Goal: Use online tool/utility: Utilize a website feature to perform a specific function

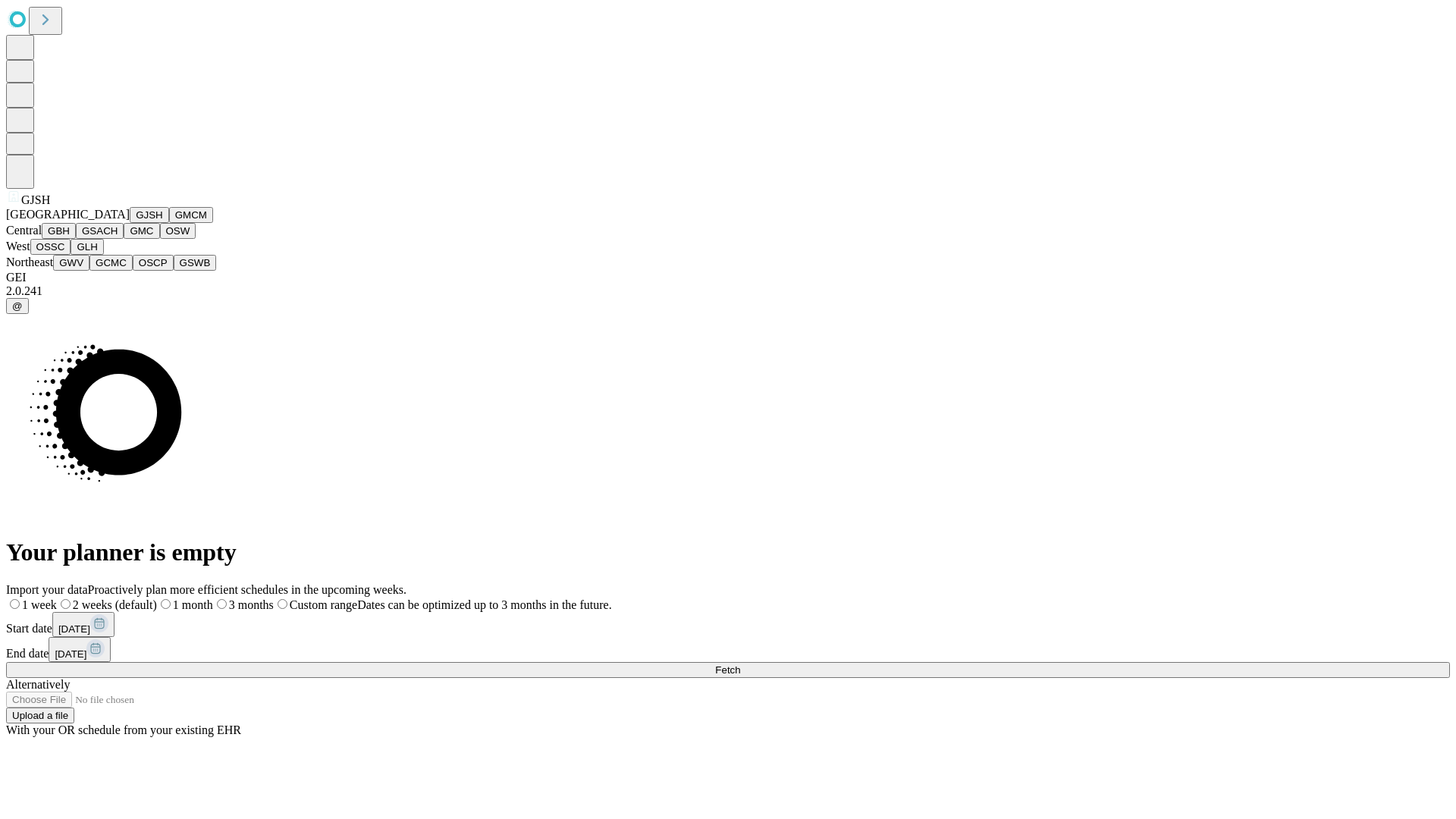
click at [130, 223] on button "GJSH" at bounding box center [149, 215] width 39 height 16
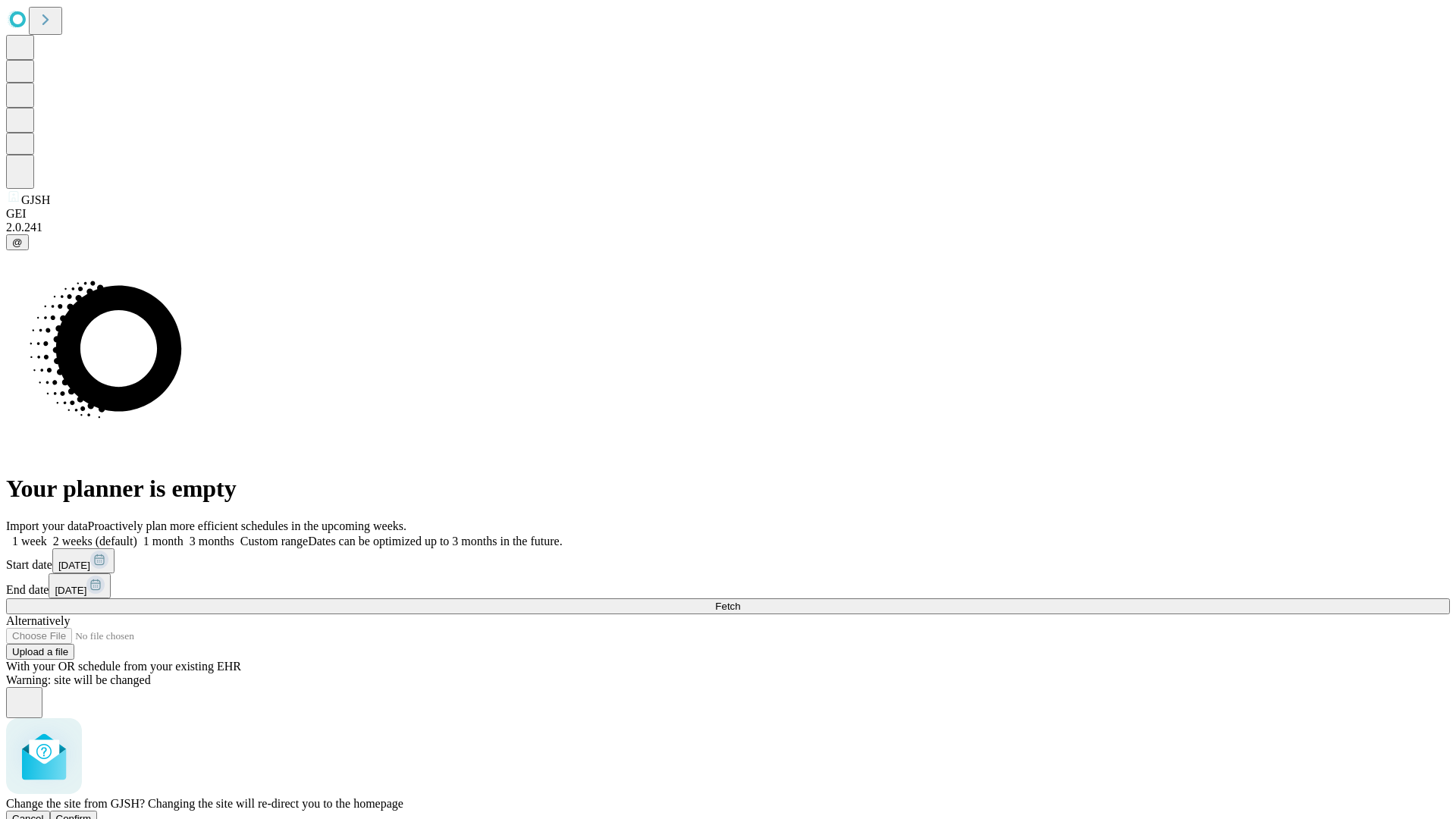
click at [91, 813] on span "Confirm" at bounding box center [74, 818] width 35 height 12
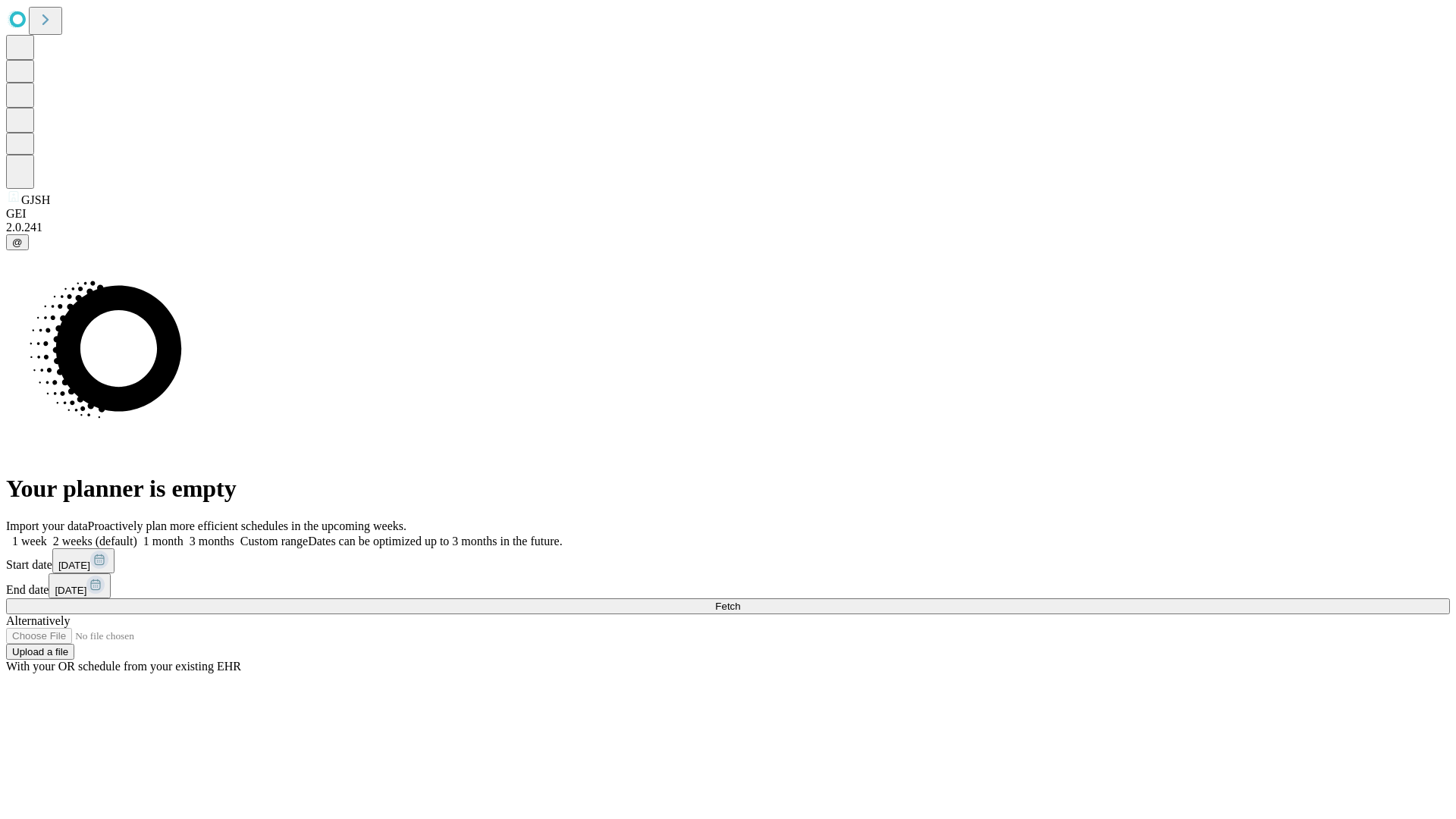
click at [138, 534] on label "2 weeks (default)" at bounding box center [92, 540] width 91 height 13
click at [740, 601] on span "Fetch" at bounding box center [728, 606] width 25 height 12
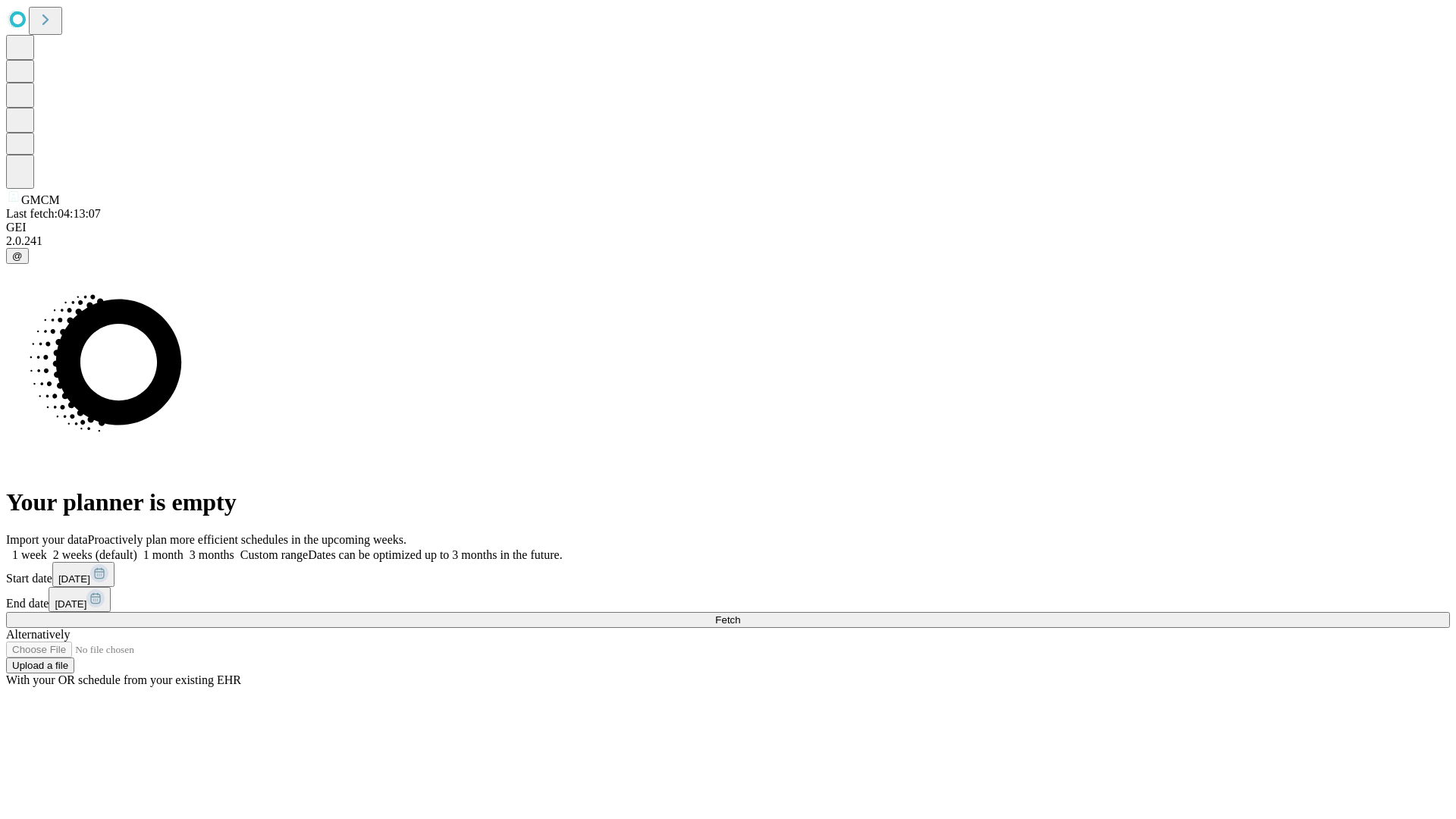
click at [138, 548] on label "2 weeks (default)" at bounding box center [92, 555] width 91 height 13
click at [740, 614] on span "Fetch" at bounding box center [728, 619] width 25 height 12
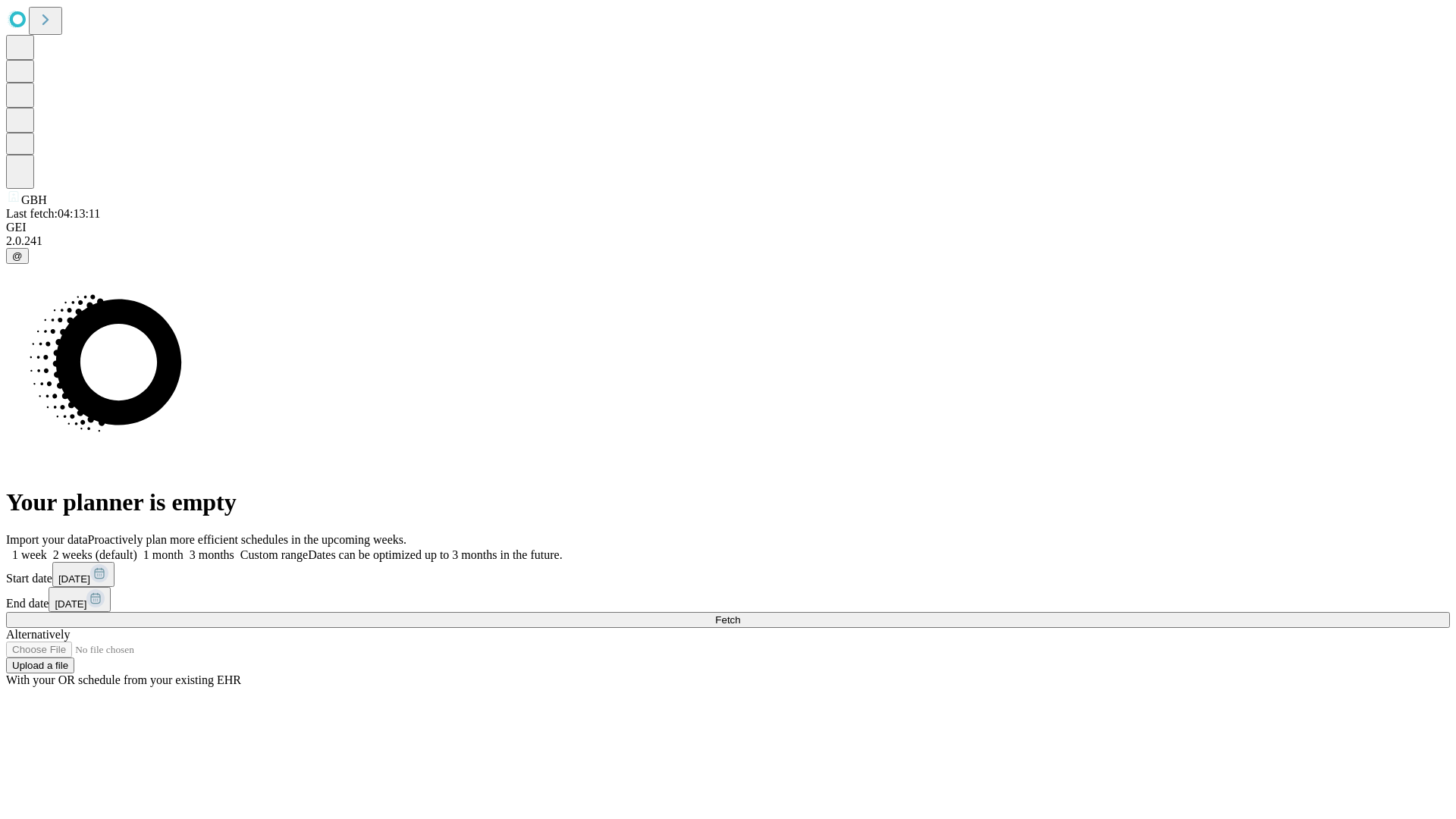
click at [138, 548] on label "2 weeks (default)" at bounding box center [92, 555] width 91 height 13
click at [740, 614] on span "Fetch" at bounding box center [728, 619] width 25 height 12
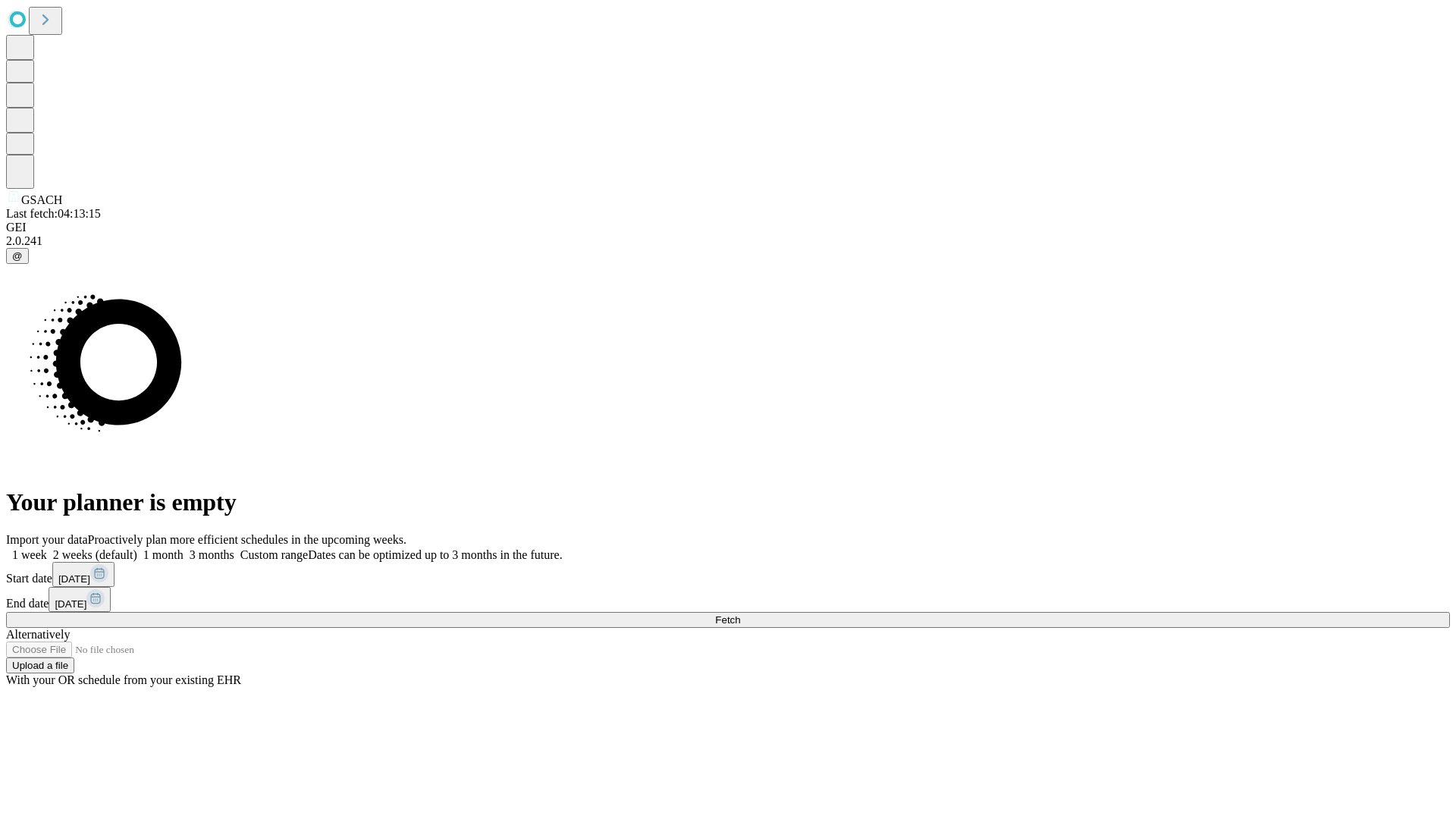
click at [138, 548] on label "2 weeks (default)" at bounding box center [92, 555] width 91 height 13
click at [740, 614] on span "Fetch" at bounding box center [728, 619] width 25 height 12
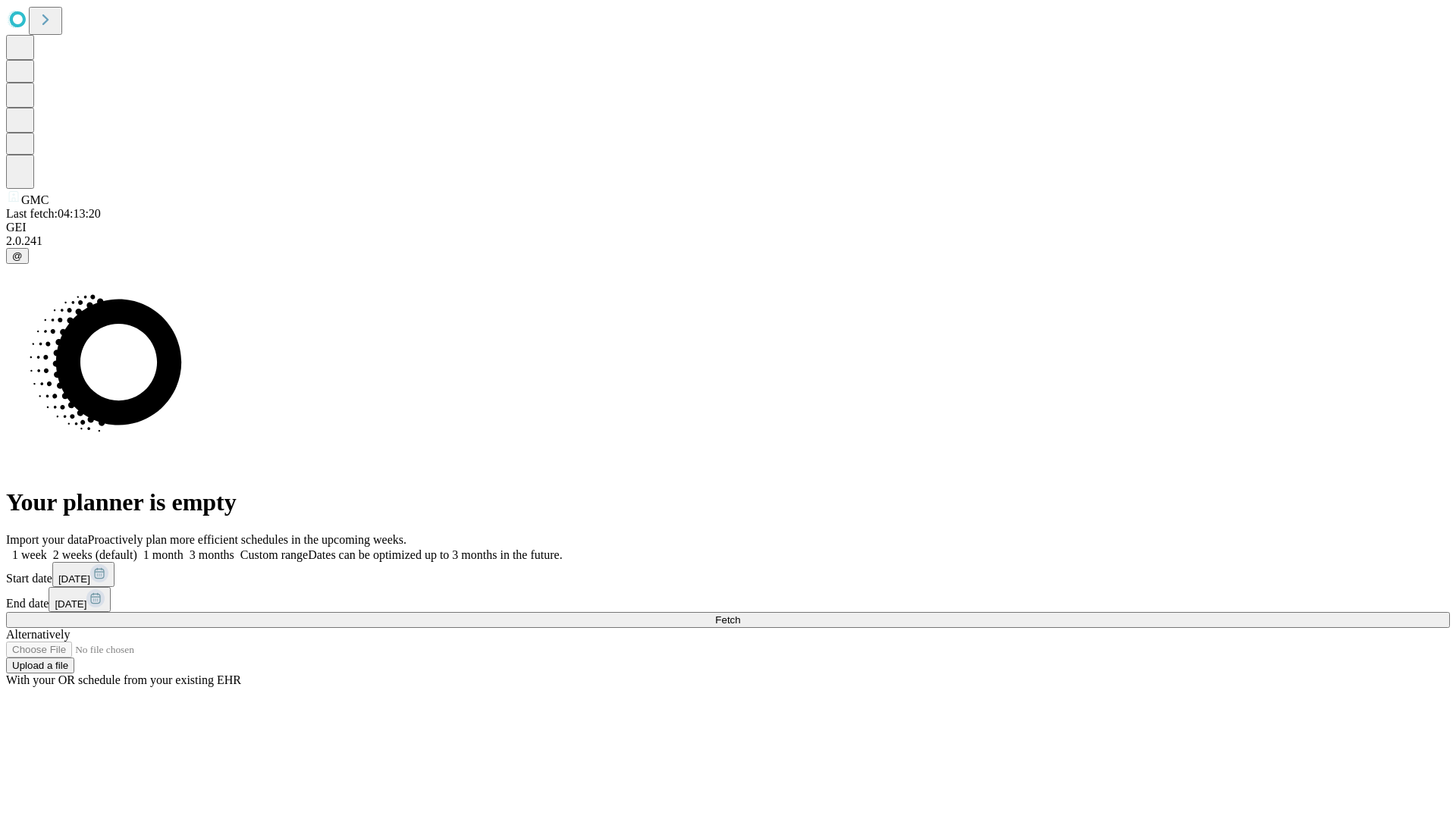
click at [138, 548] on label "2 weeks (default)" at bounding box center [92, 555] width 91 height 13
click at [740, 614] on span "Fetch" at bounding box center [728, 619] width 25 height 12
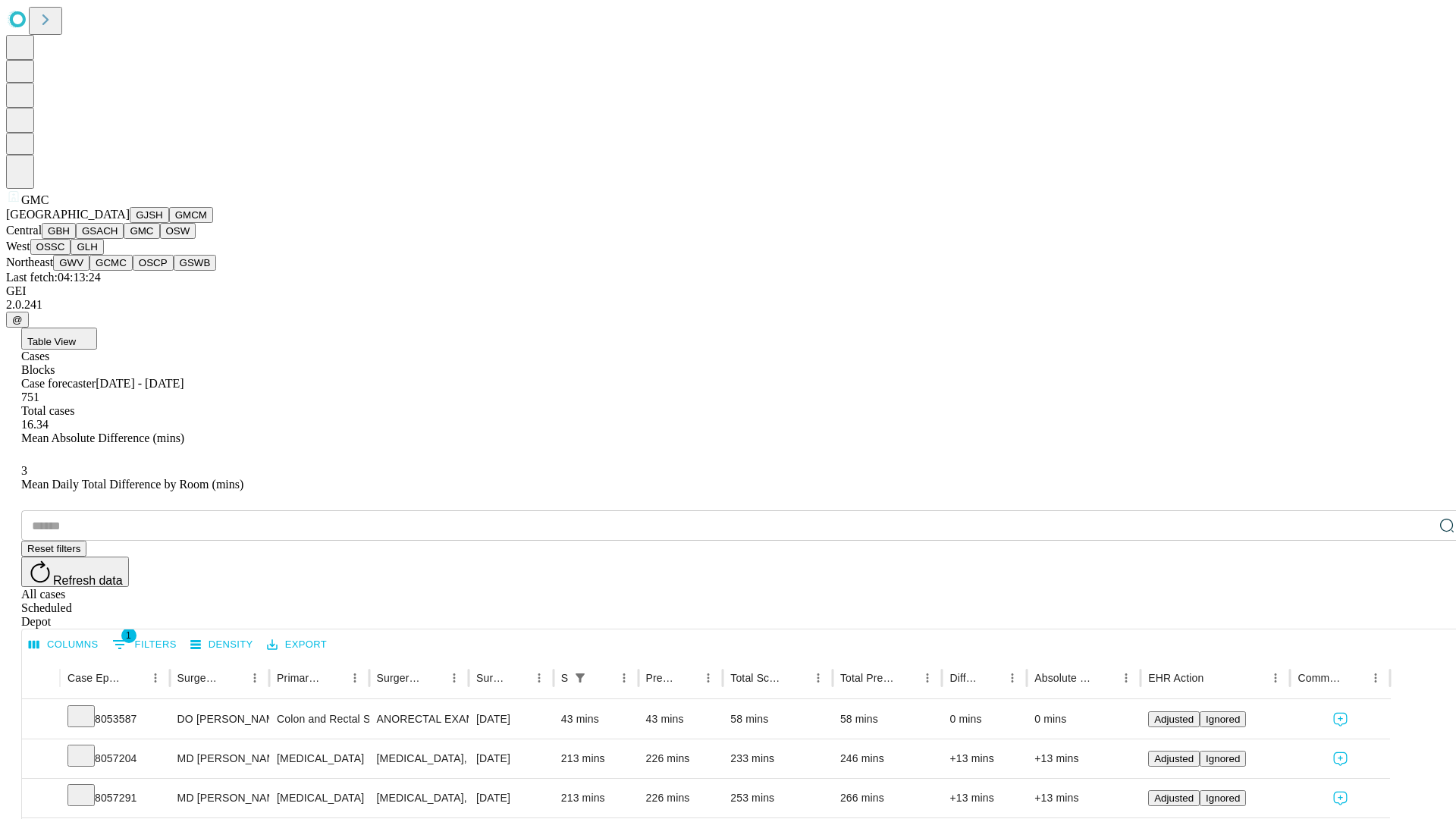
click at [160, 239] on button "OSW" at bounding box center [177, 231] width 36 height 16
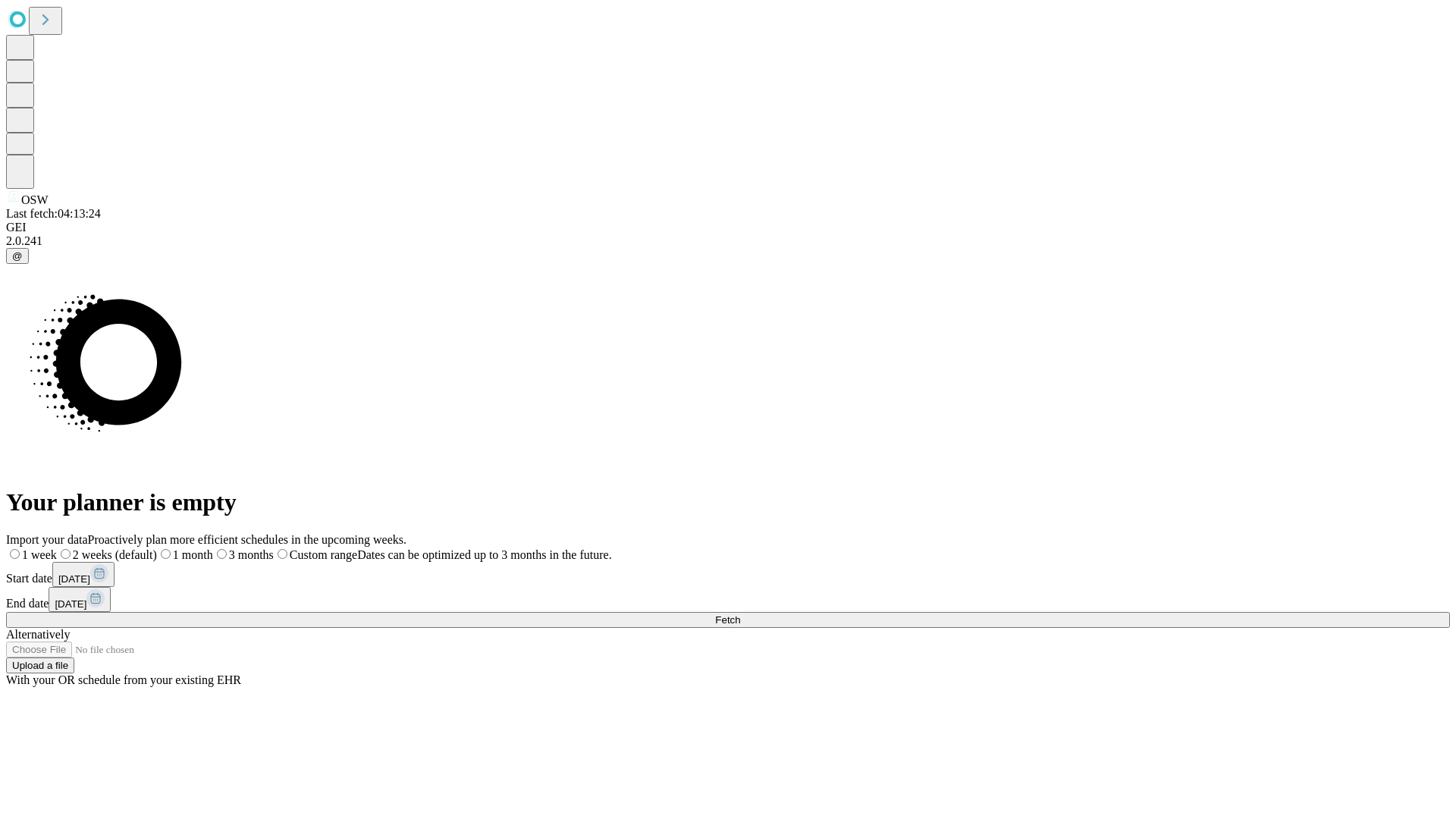
click at [157, 548] on label "2 weeks (default)" at bounding box center [106, 555] width 100 height 13
click at [740, 614] on span "Fetch" at bounding box center [728, 619] width 25 height 12
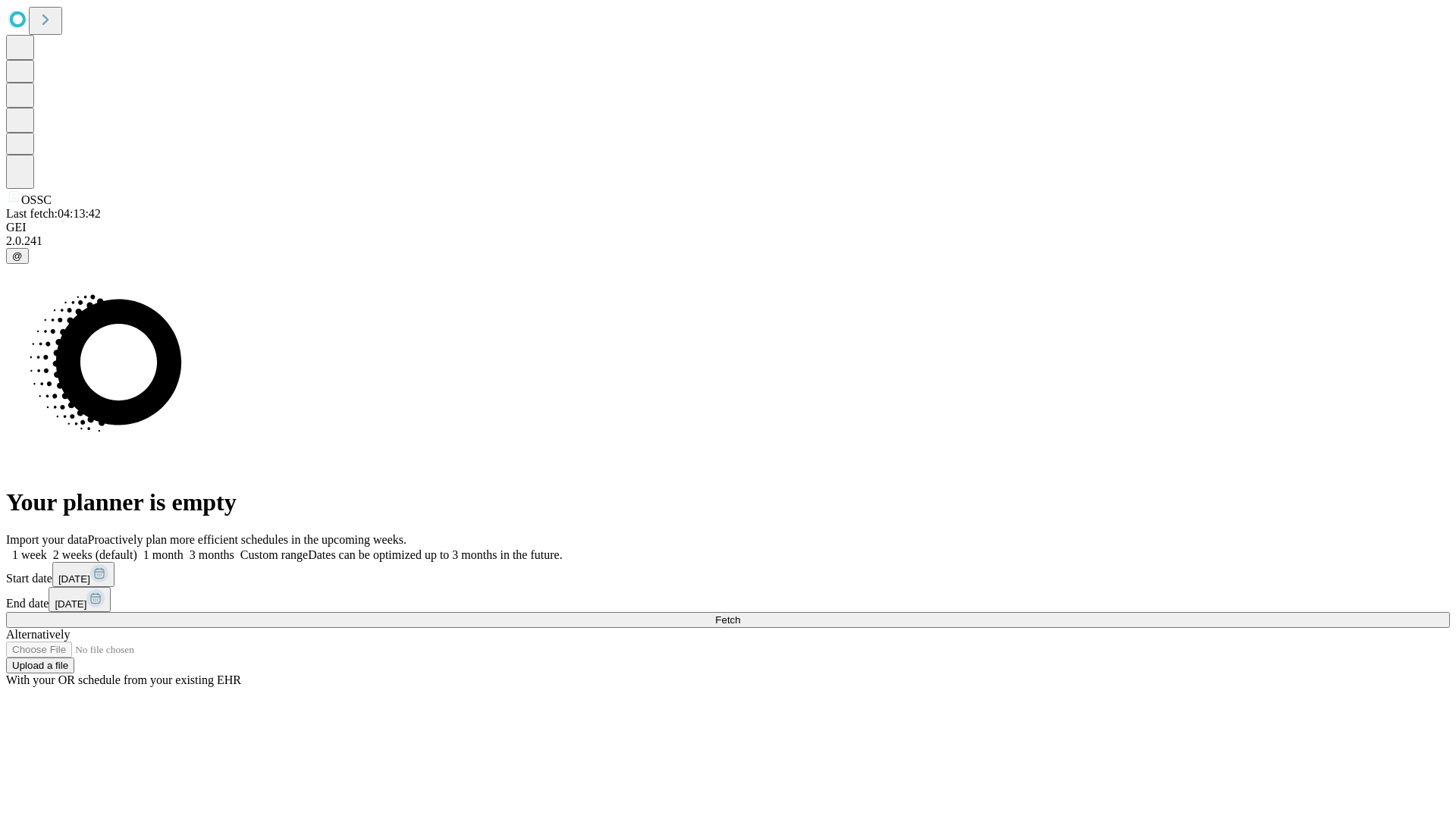
click at [740, 614] on span "Fetch" at bounding box center [728, 619] width 25 height 12
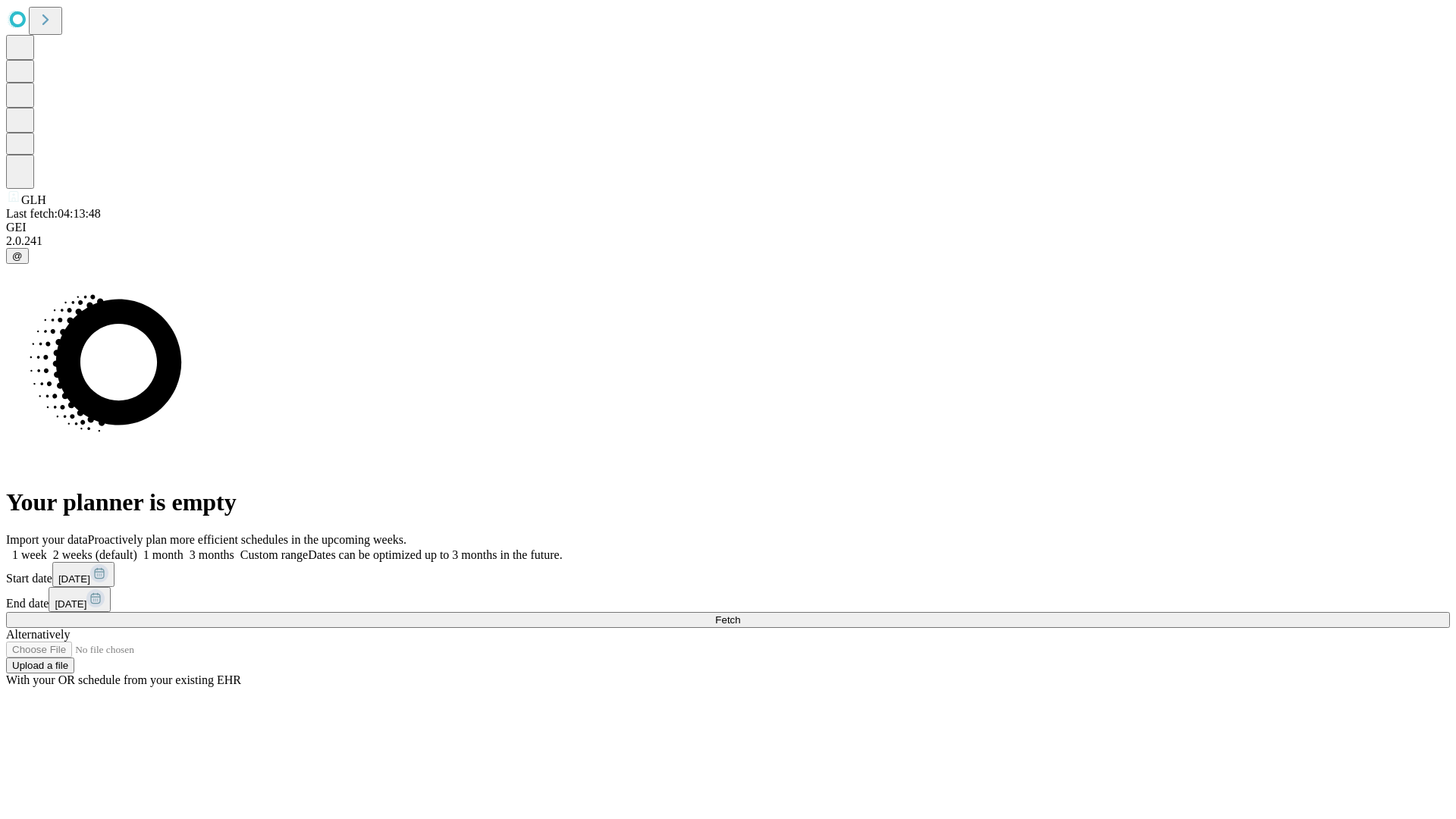
click at [138, 548] on label "2 weeks (default)" at bounding box center [92, 555] width 91 height 13
click at [740, 614] on span "Fetch" at bounding box center [728, 619] width 25 height 12
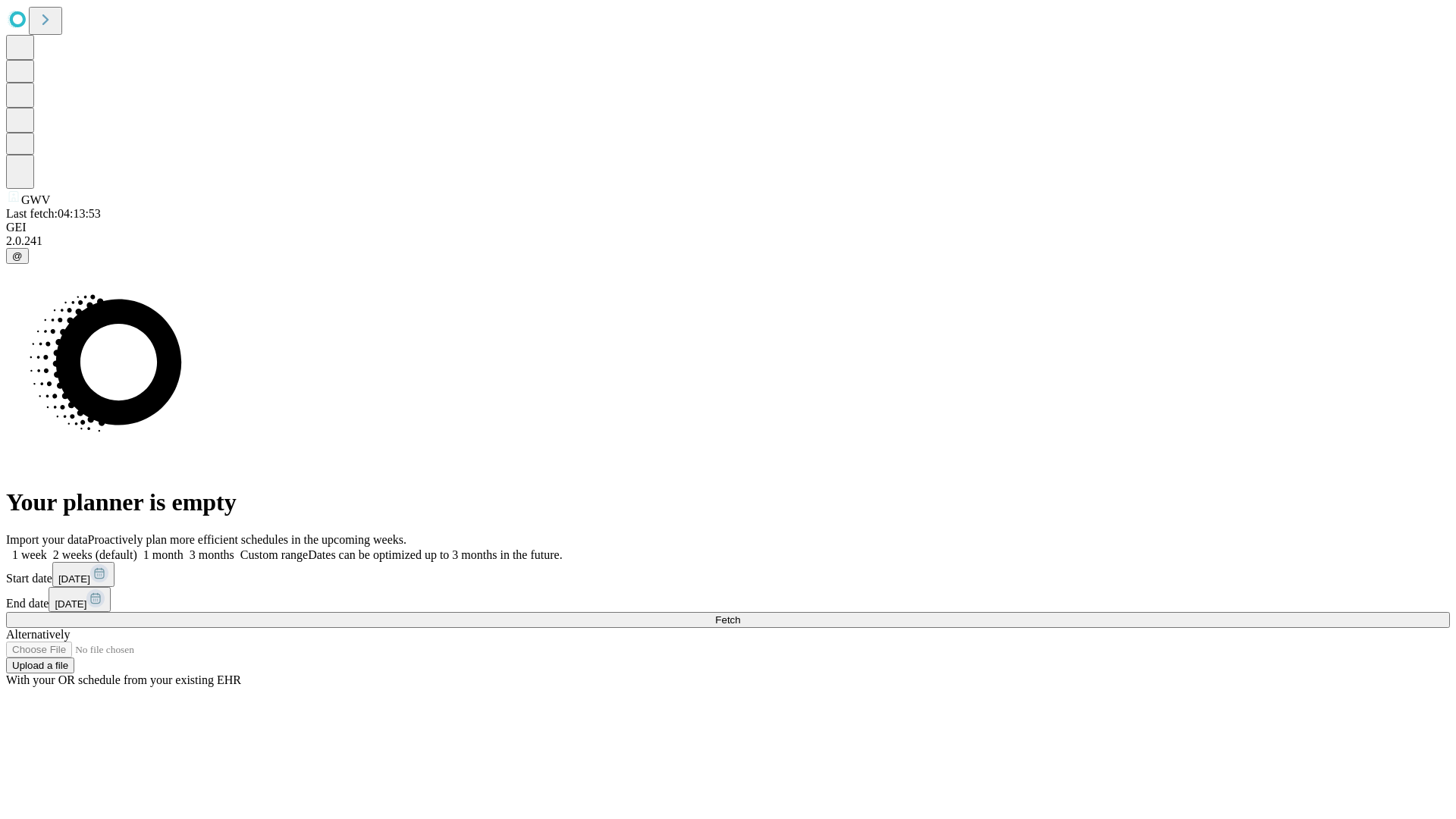
click at [138, 548] on label "2 weeks (default)" at bounding box center [92, 555] width 91 height 13
click at [740, 614] on span "Fetch" at bounding box center [728, 619] width 25 height 12
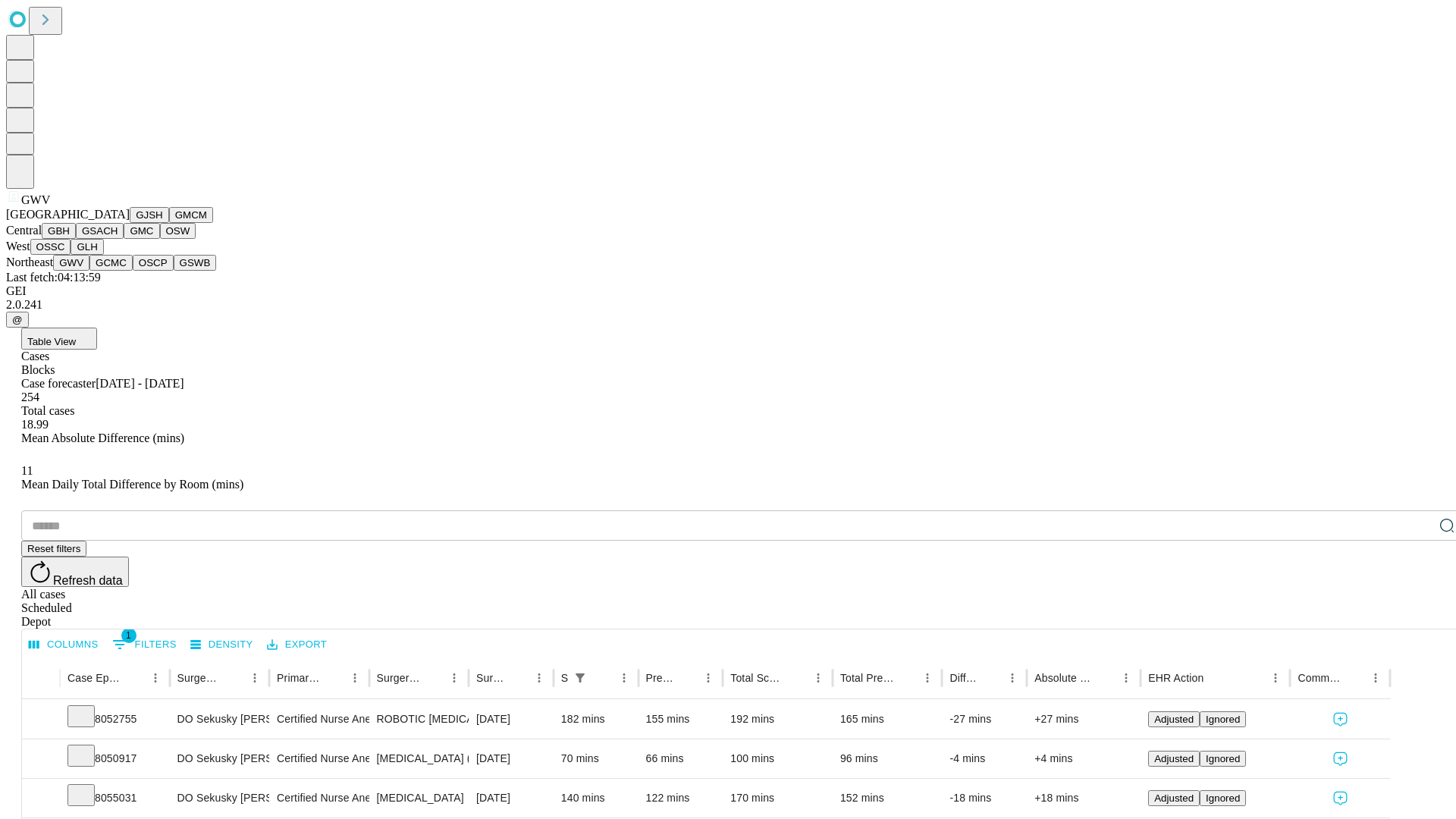
click at [117, 271] on button "GCMC" at bounding box center [111, 263] width 43 height 16
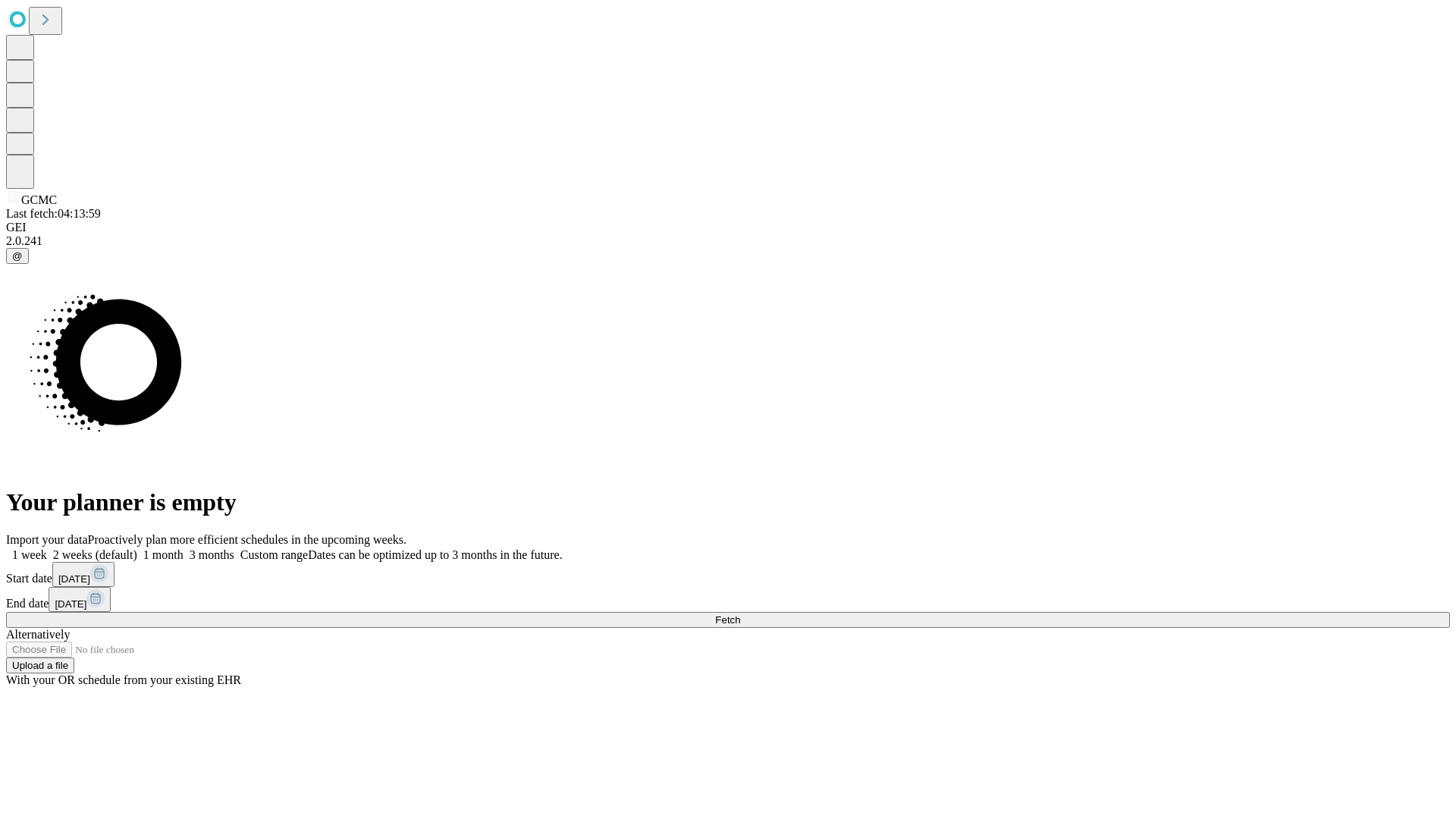
click at [138, 548] on label "2 weeks (default)" at bounding box center [92, 555] width 91 height 13
click at [740, 614] on span "Fetch" at bounding box center [728, 619] width 25 height 12
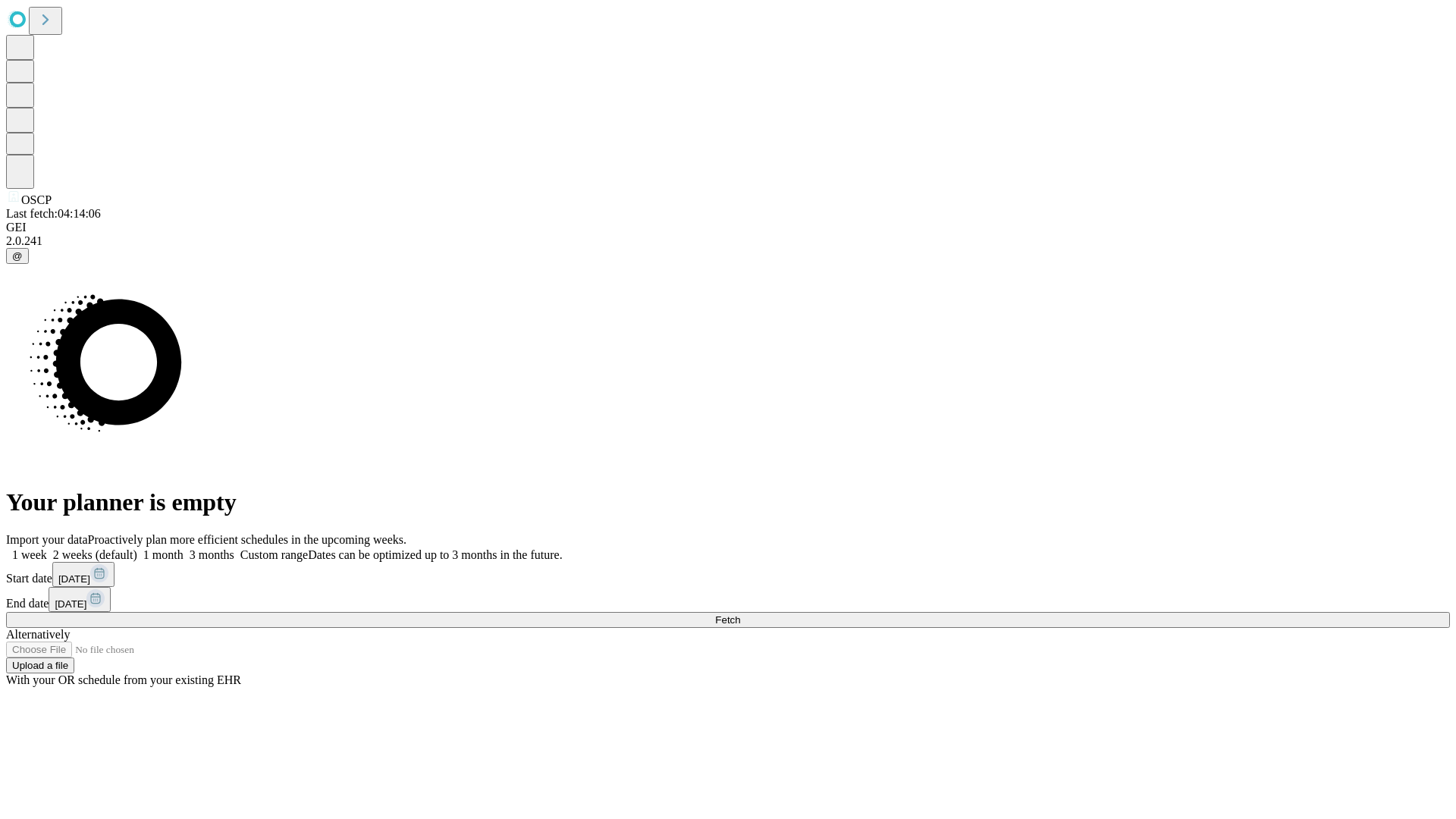
click at [138, 548] on label "2 weeks (default)" at bounding box center [92, 555] width 91 height 13
click at [740, 614] on span "Fetch" at bounding box center [728, 619] width 25 height 12
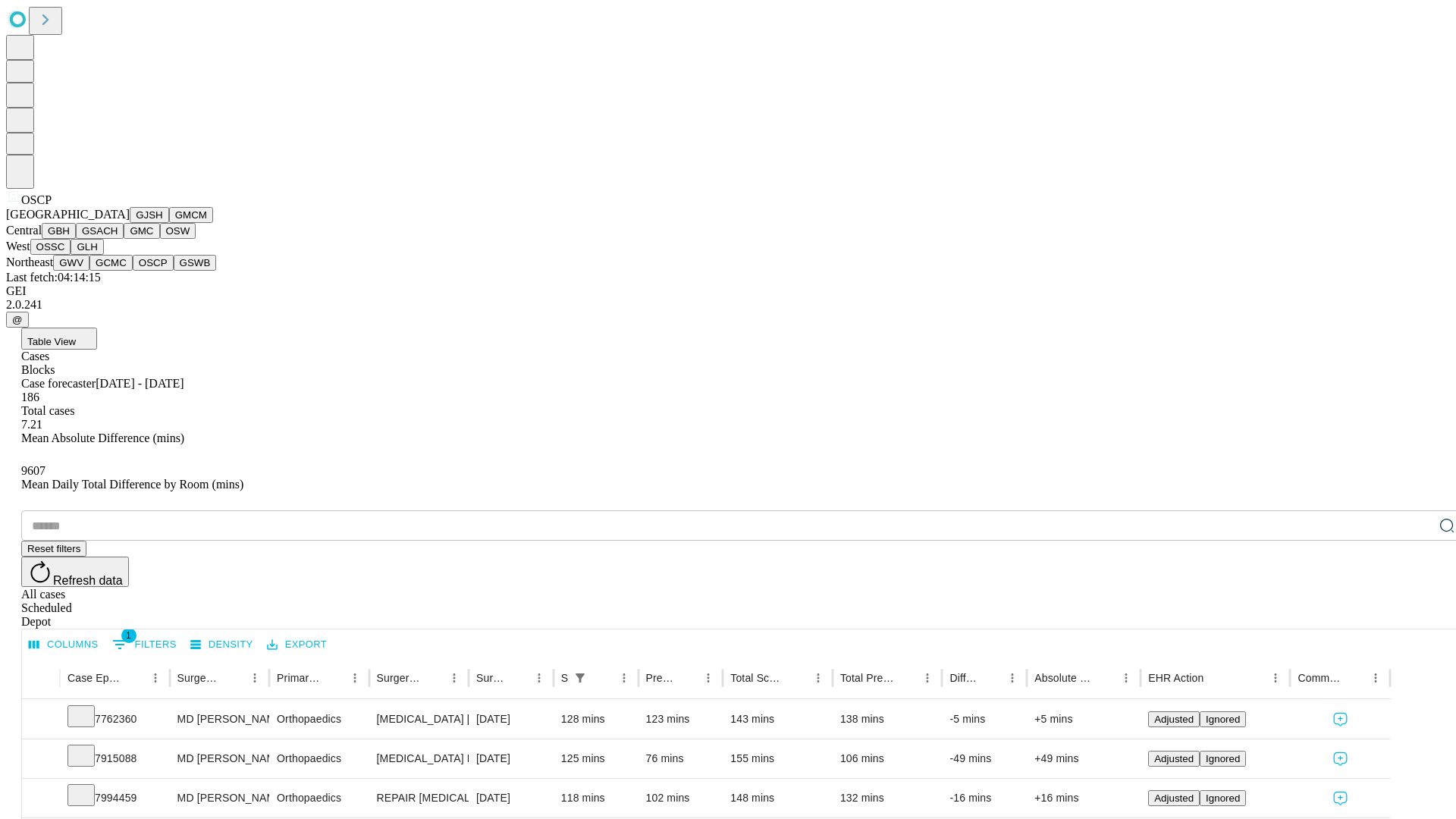
click at [174, 271] on button "GSWB" at bounding box center [195, 263] width 43 height 16
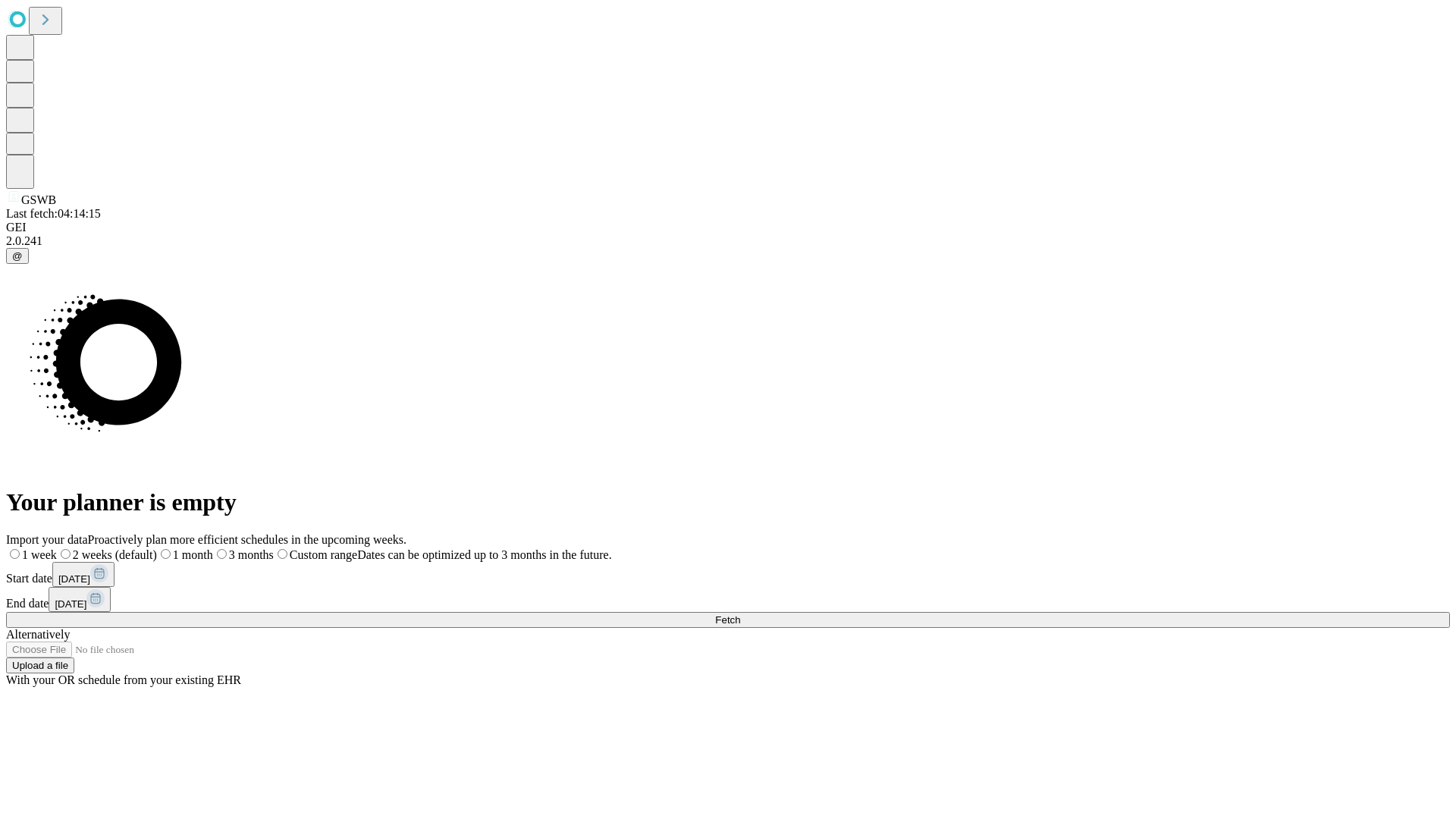
click at [157, 548] on label "2 weeks (default)" at bounding box center [106, 555] width 100 height 13
click at [740, 614] on span "Fetch" at bounding box center [728, 619] width 25 height 12
